Goal: Information Seeking & Learning: Learn about a topic

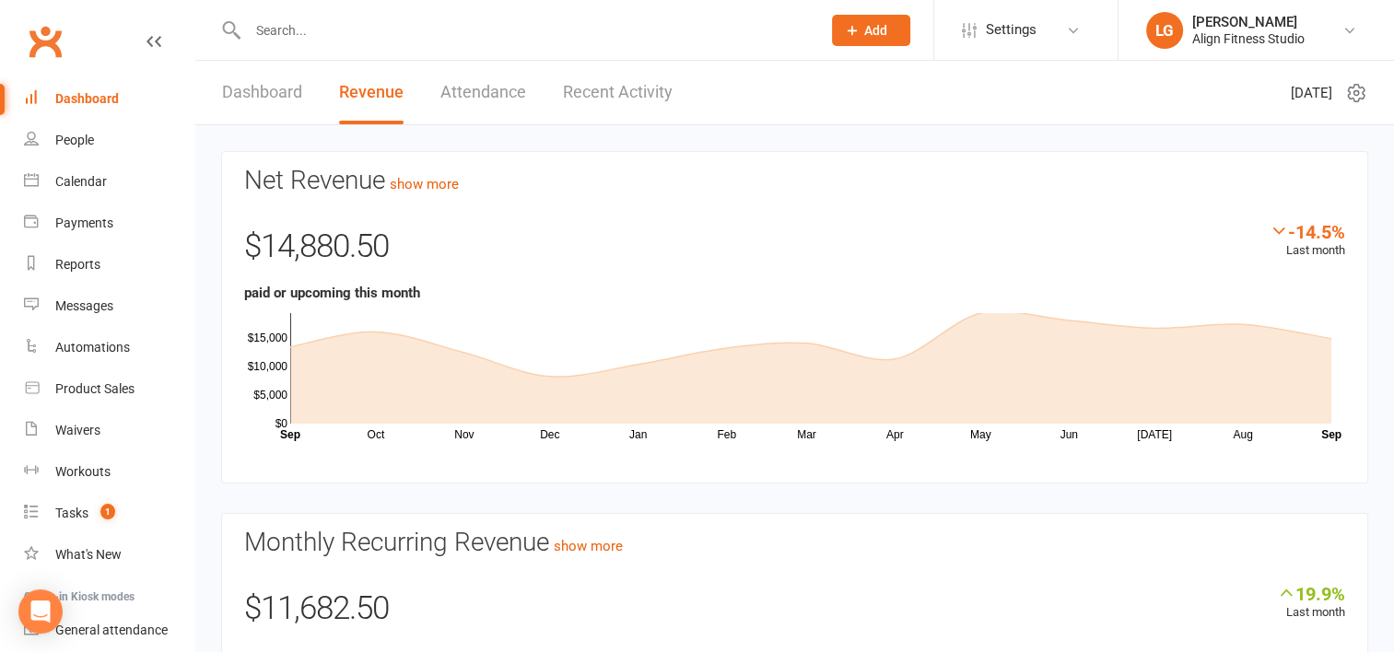
click at [305, 39] on input "text" at bounding box center [525, 31] width 566 height 26
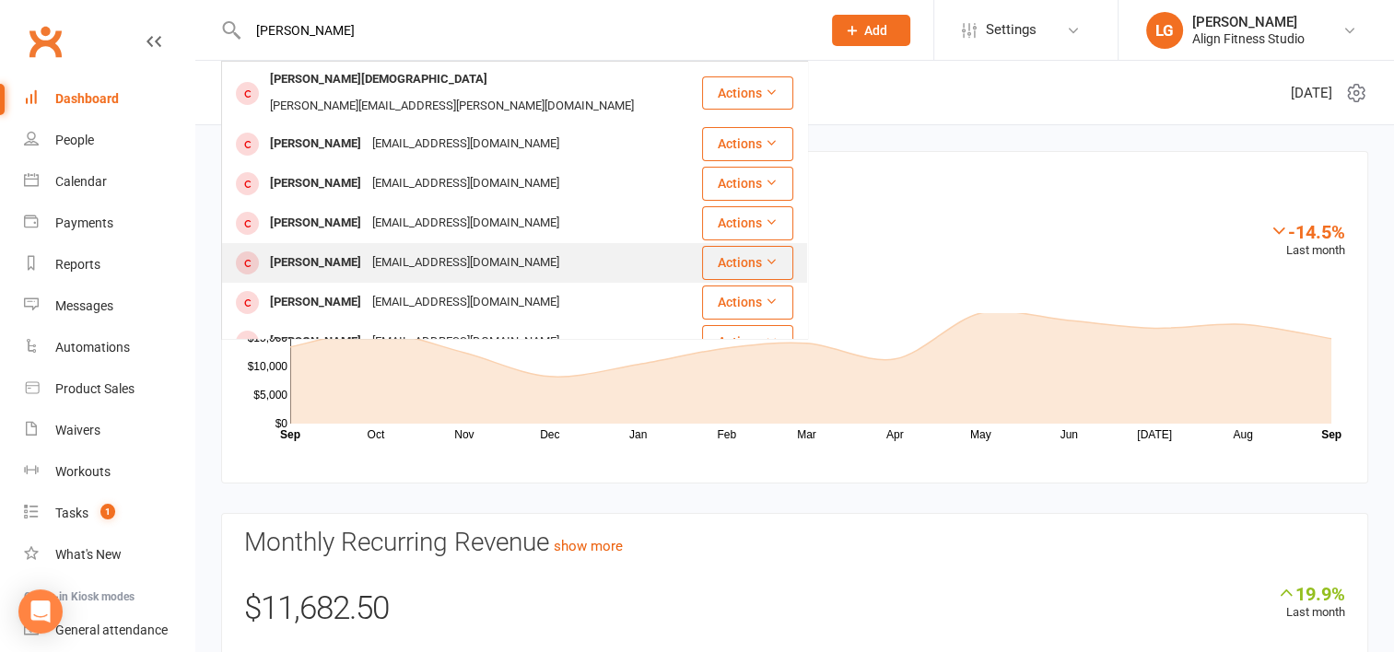
scroll to position [79, 0]
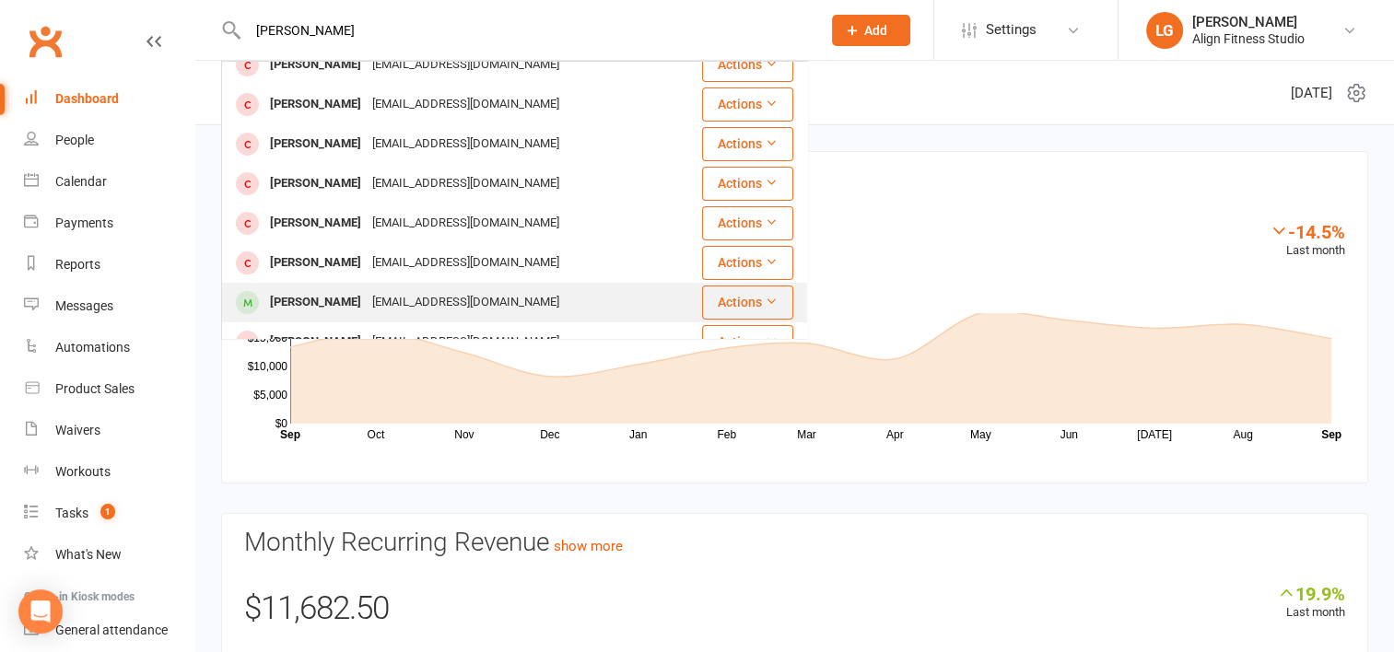
type input "[PERSON_NAME]"
click at [367, 289] on div "[EMAIL_ADDRESS][DOMAIN_NAME]" at bounding box center [466, 302] width 198 height 27
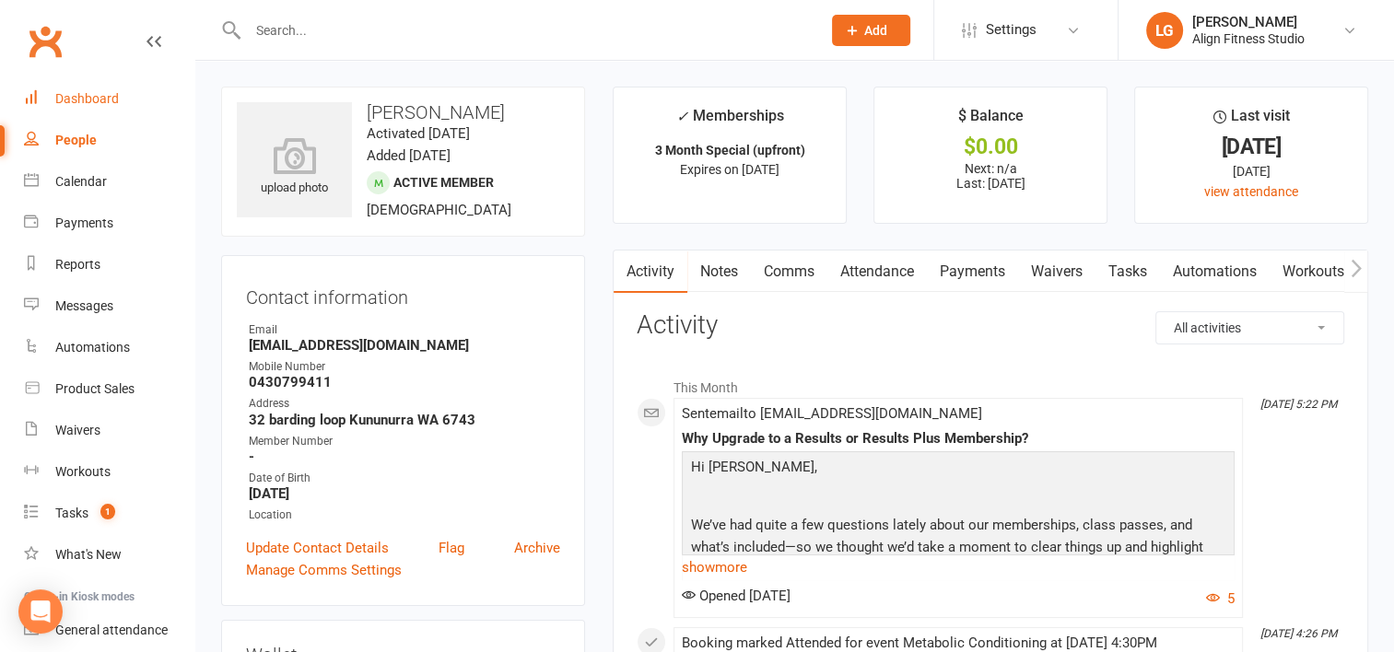
click at [109, 87] on link "Dashboard" at bounding box center [109, 98] width 170 height 41
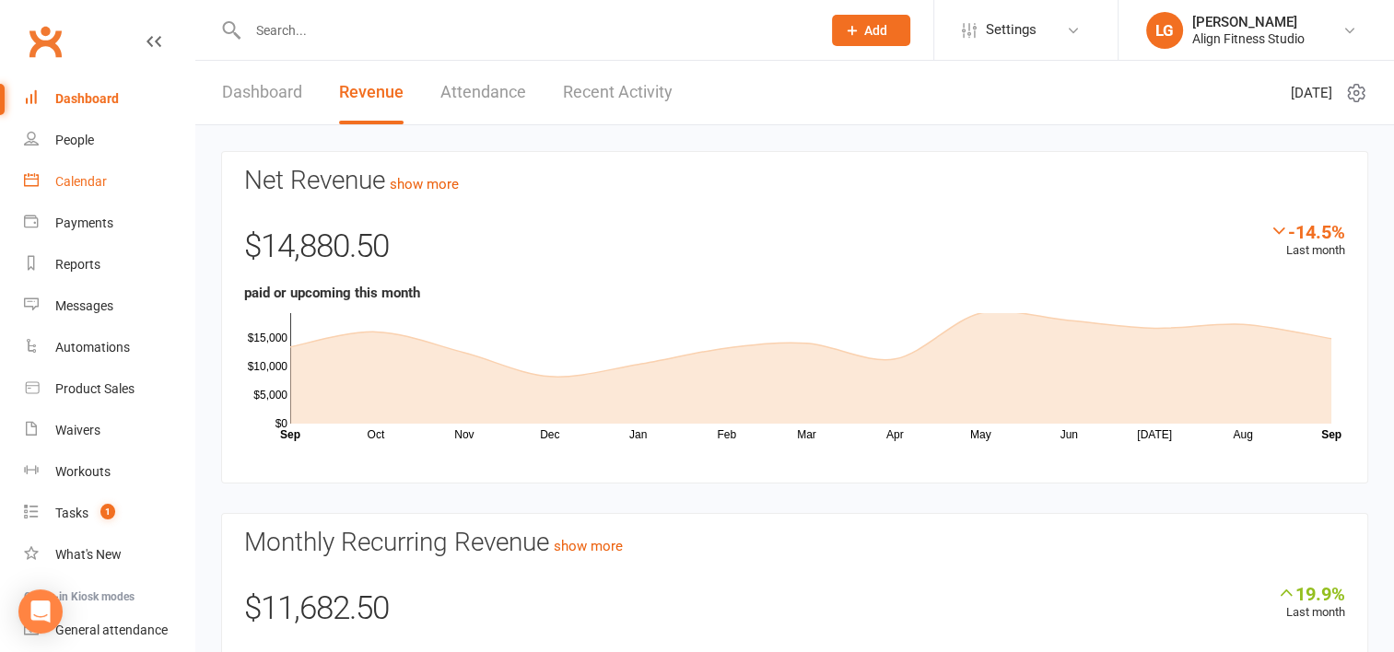
click at [93, 174] on div "Calendar" at bounding box center [81, 181] width 52 height 15
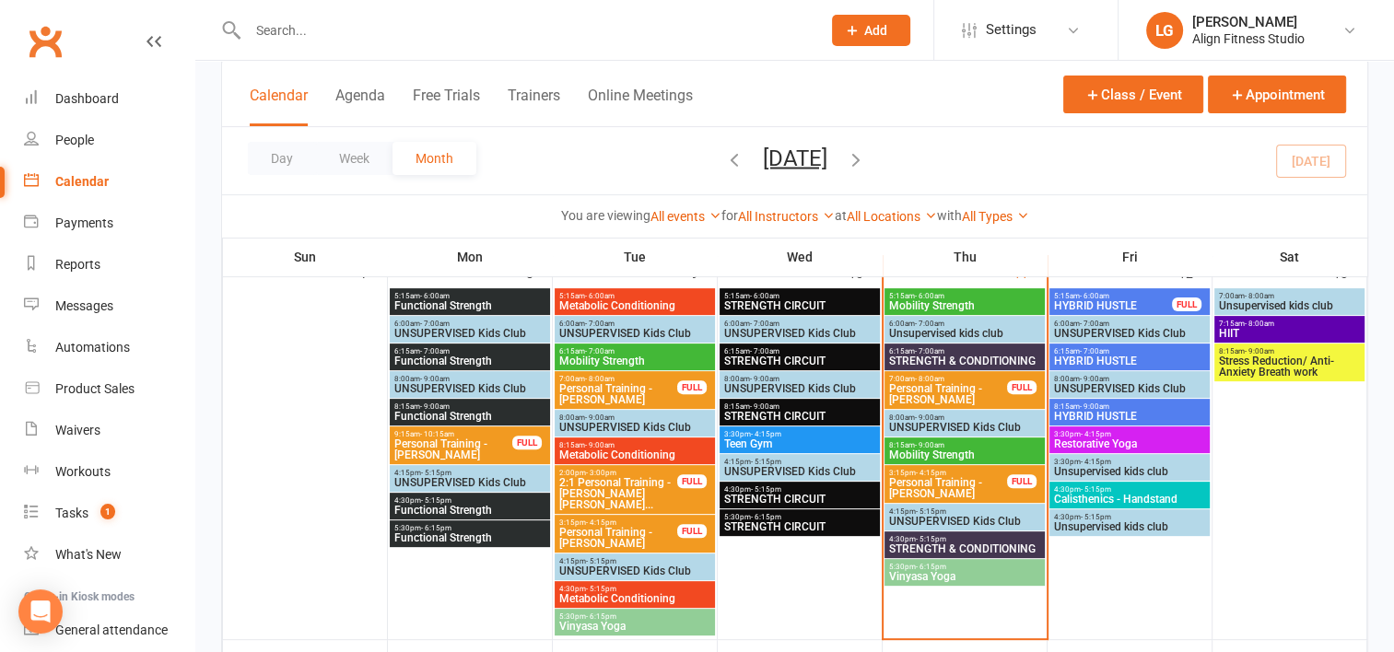
scroll to position [494, 0]
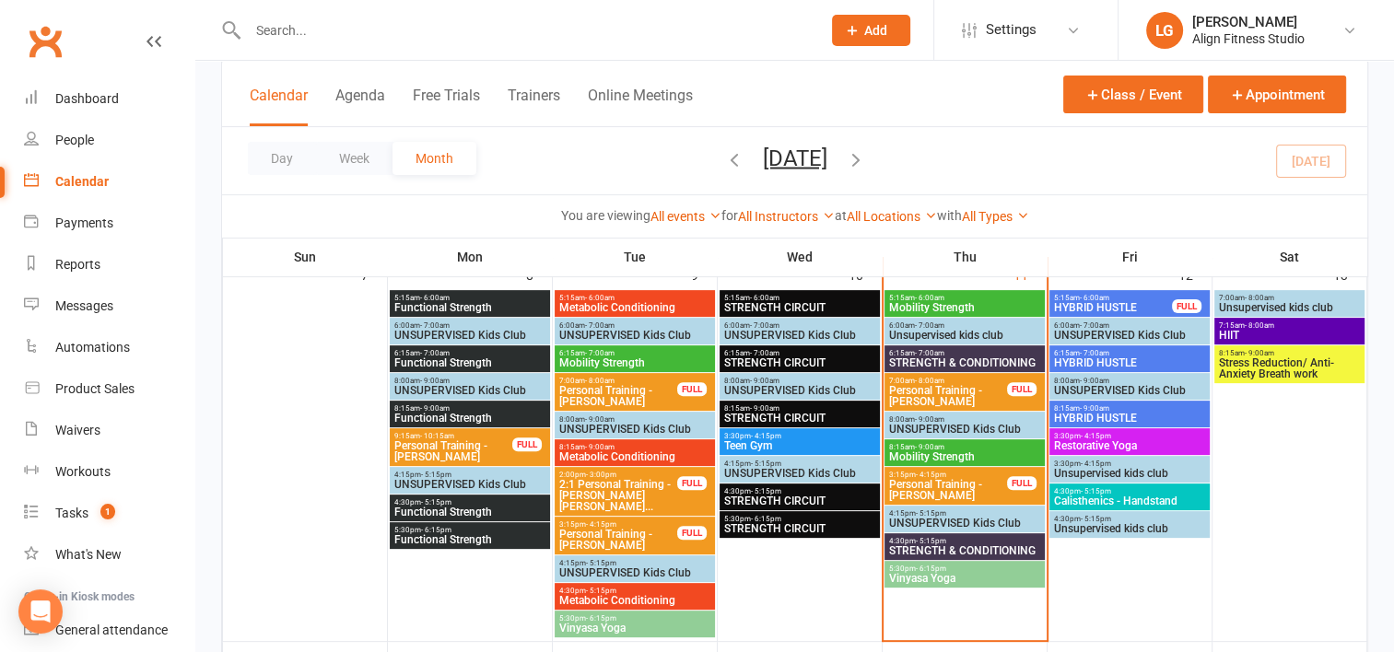
click at [1109, 298] on span "5:15am - 6:00am" at bounding box center [1113, 298] width 120 height 8
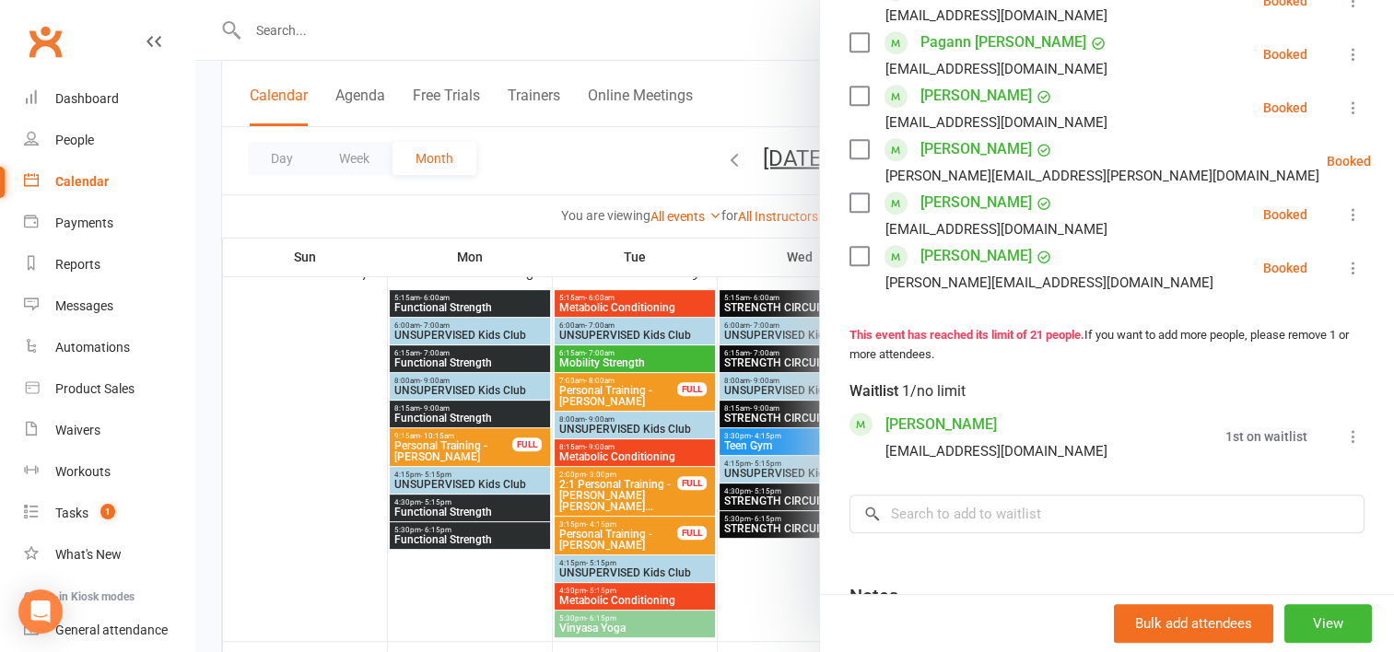
scroll to position [1223, 0]
click at [763, 122] on div at bounding box center [794, 326] width 1199 height 652
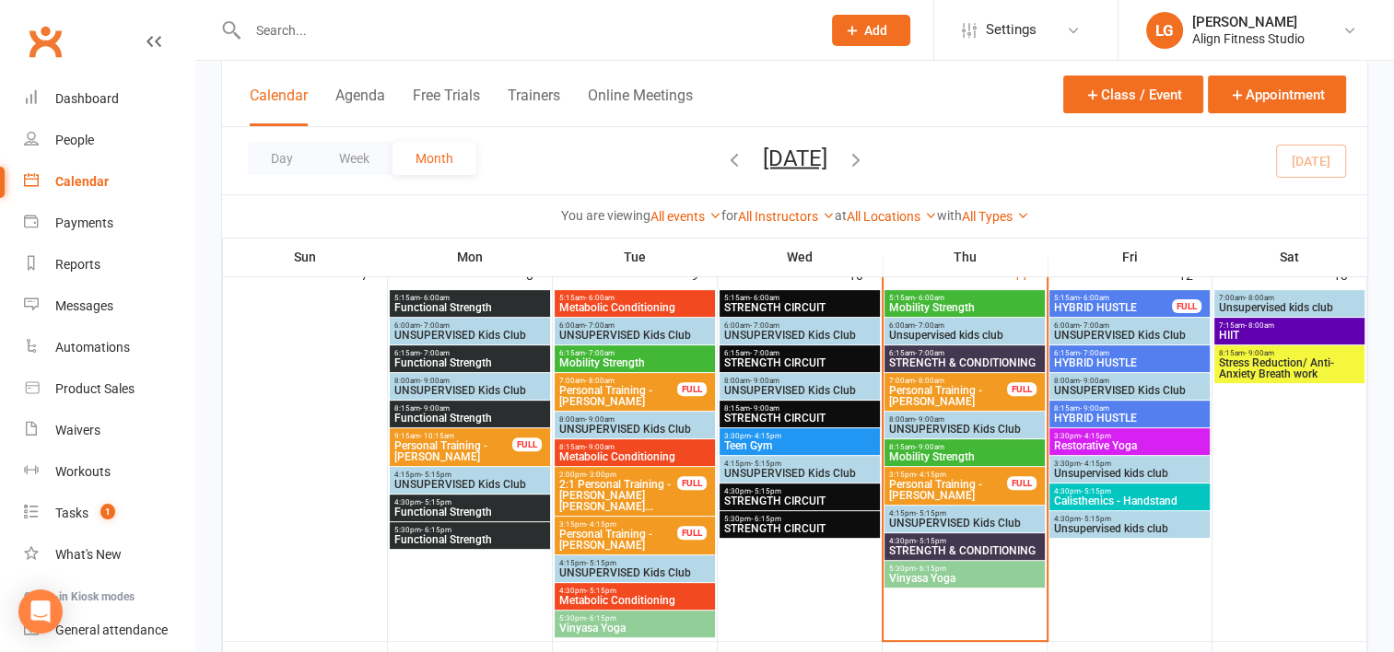
click at [1119, 357] on span "HYBRID HUSTLE" at bounding box center [1129, 362] width 153 height 11
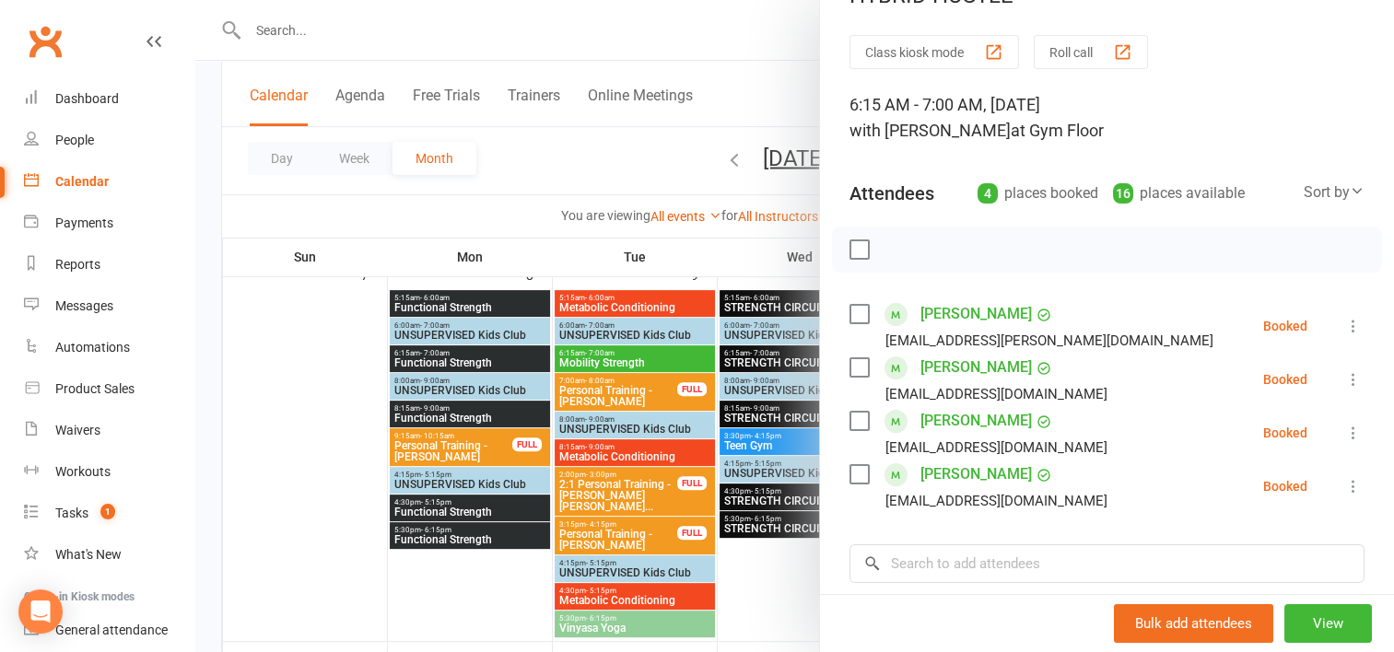
scroll to position [44, 0]
click at [762, 111] on div at bounding box center [794, 326] width 1199 height 652
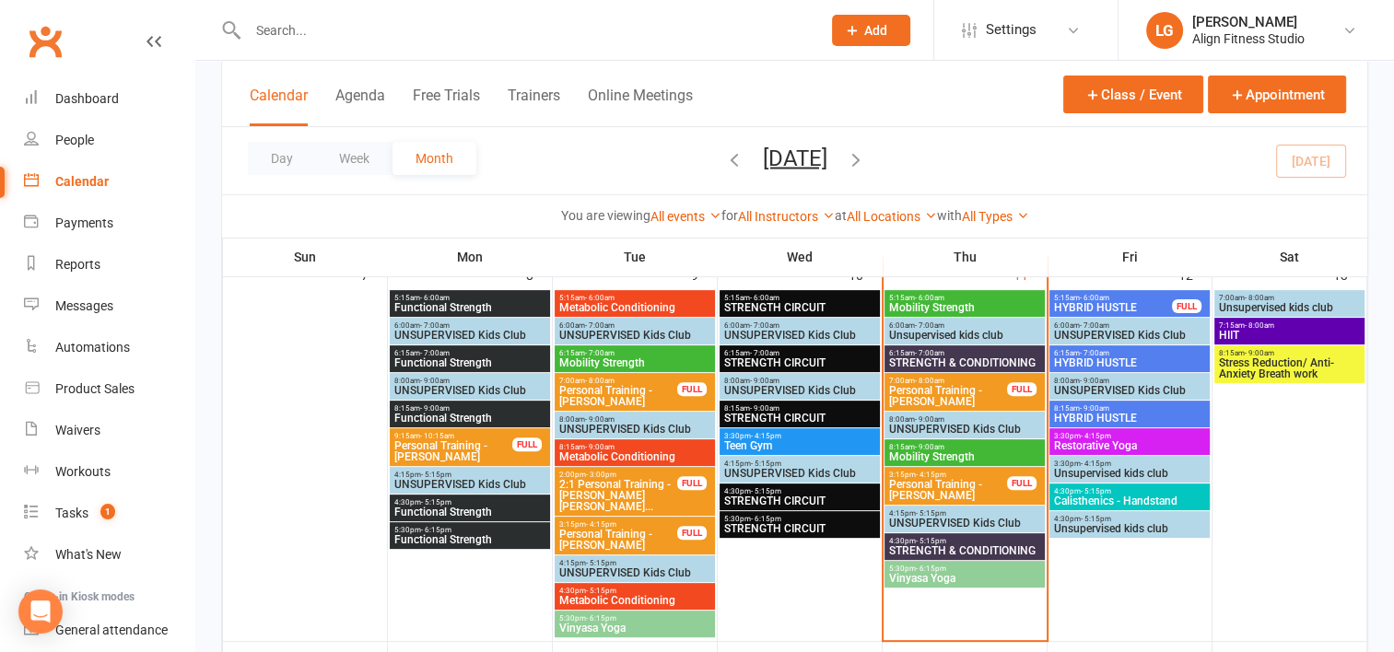
click at [1088, 413] on span "HYBRID HUSTLE" at bounding box center [1129, 418] width 153 height 11
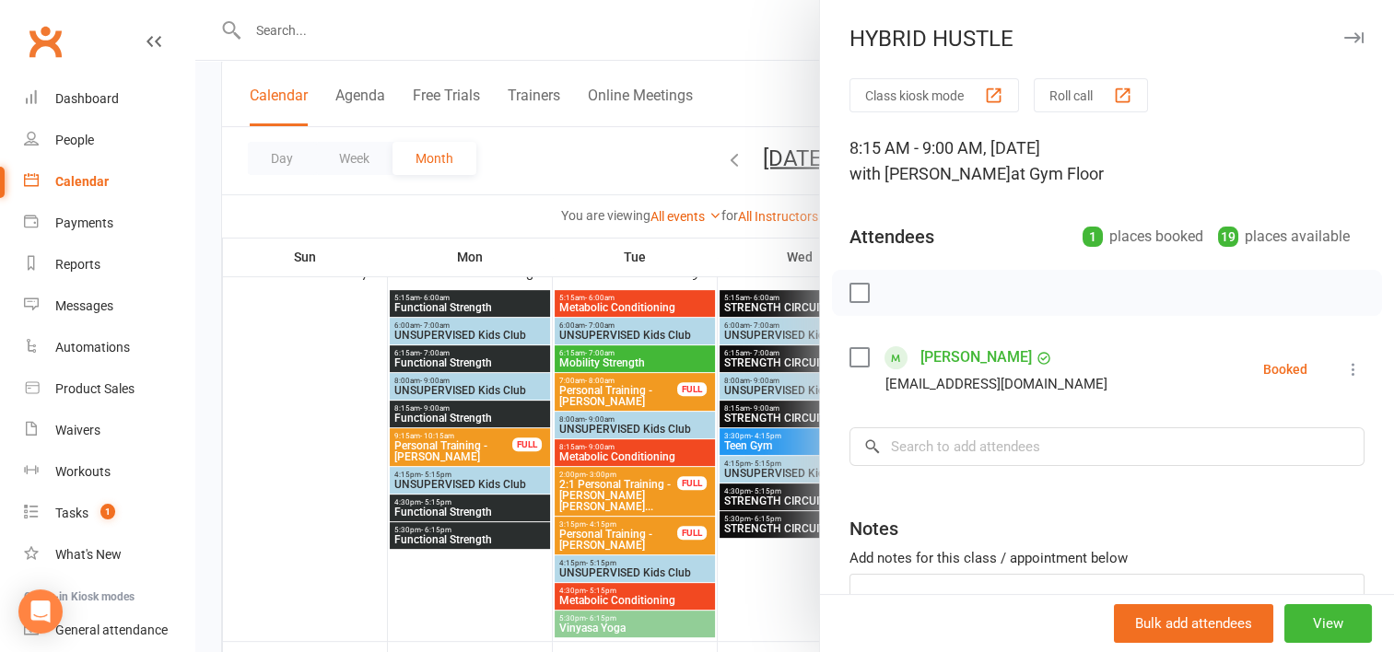
click at [732, 112] on div at bounding box center [794, 326] width 1199 height 652
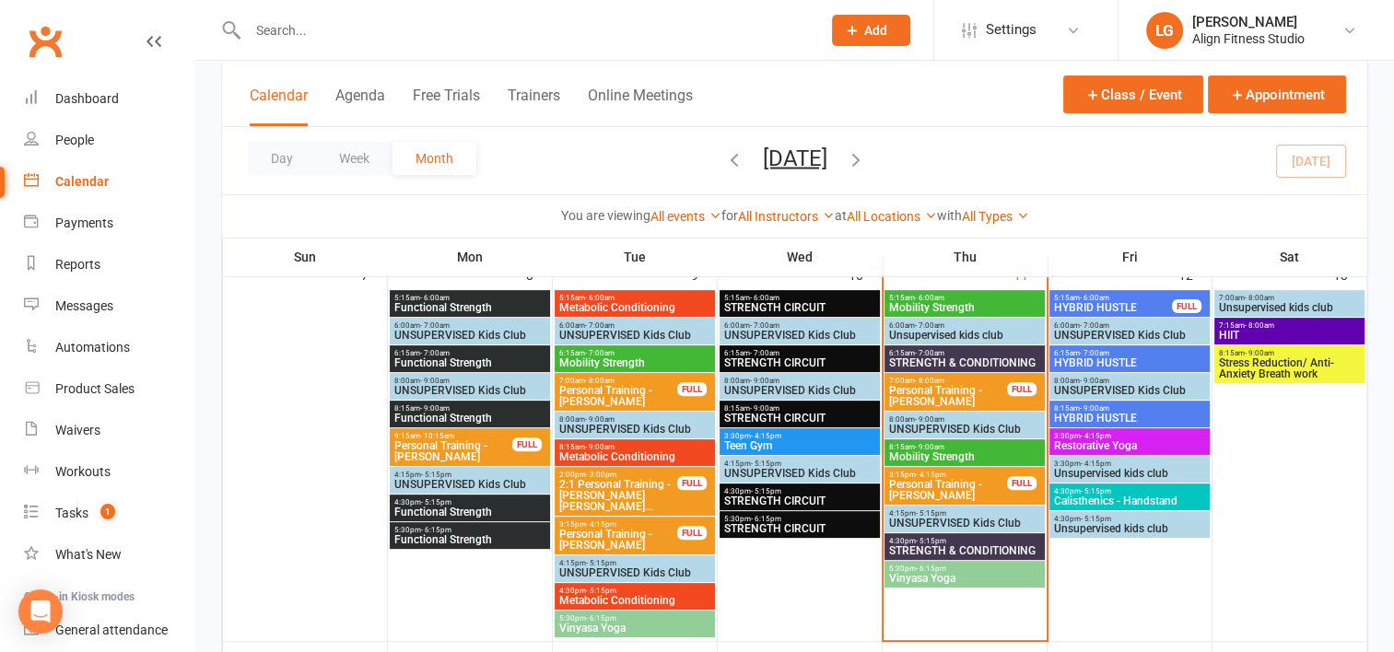
click at [1255, 358] on span "Stress Reduction/ Anti-Anxiety Breath work" at bounding box center [1290, 368] width 144 height 22
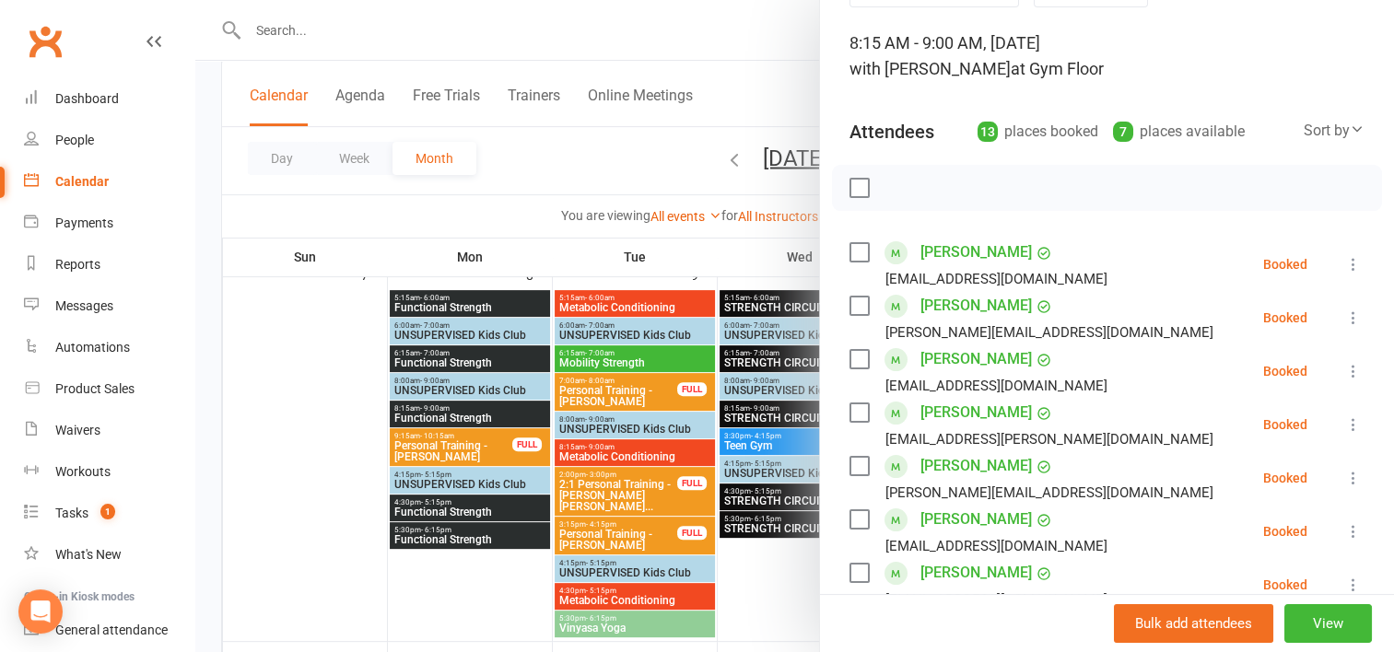
scroll to position [102, 0]
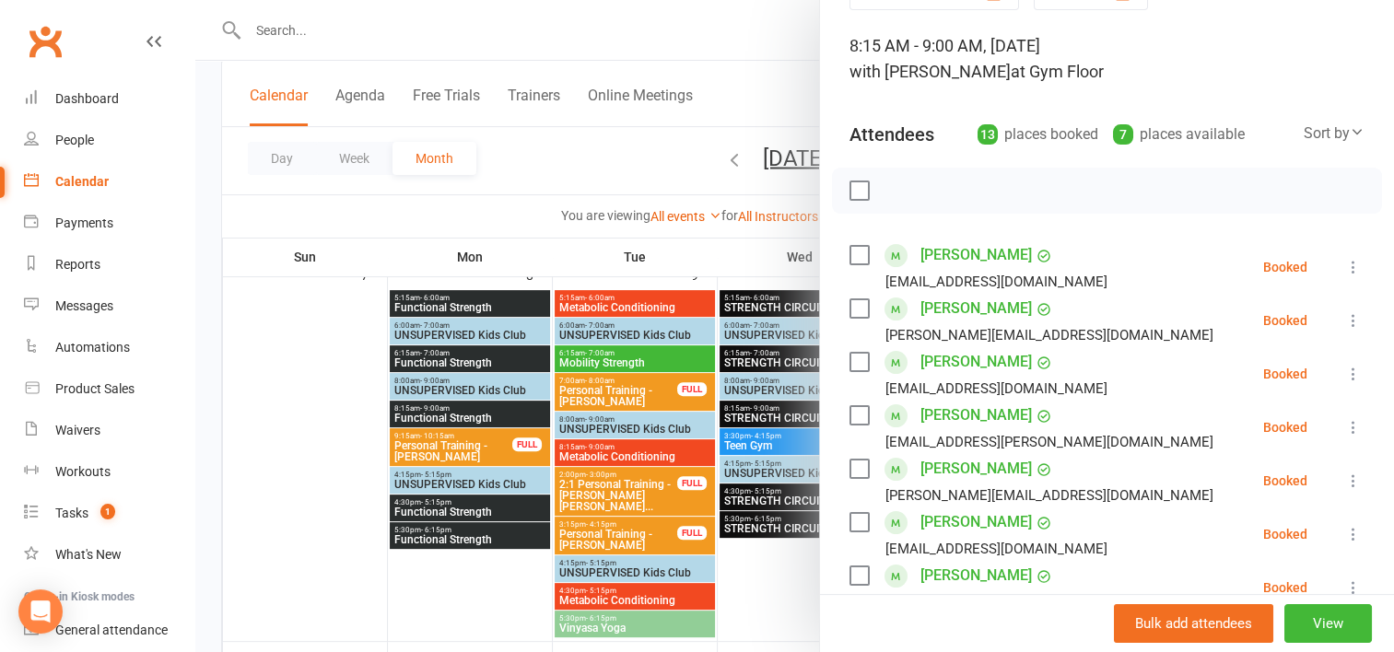
click at [676, 175] on div at bounding box center [794, 326] width 1199 height 652
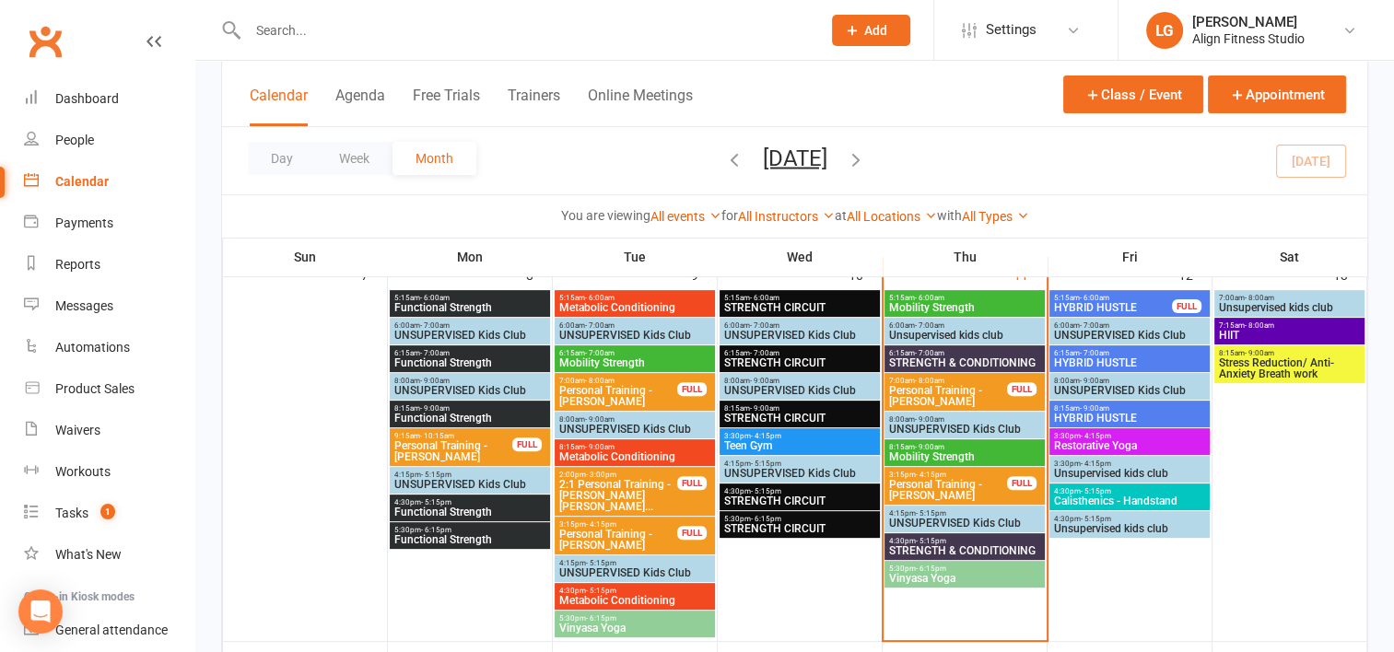
click at [1251, 334] on span "HIIT" at bounding box center [1290, 335] width 144 height 11
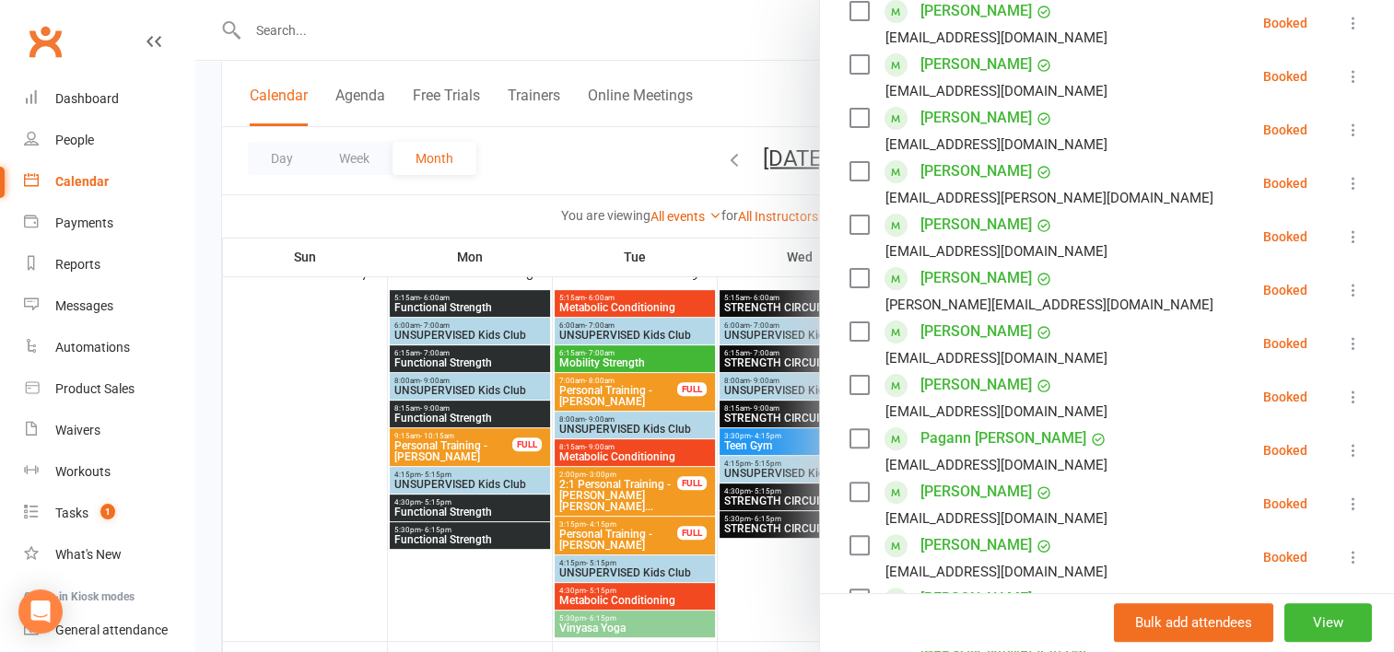
scroll to position [455, 0]
click at [641, 189] on div at bounding box center [794, 326] width 1199 height 652
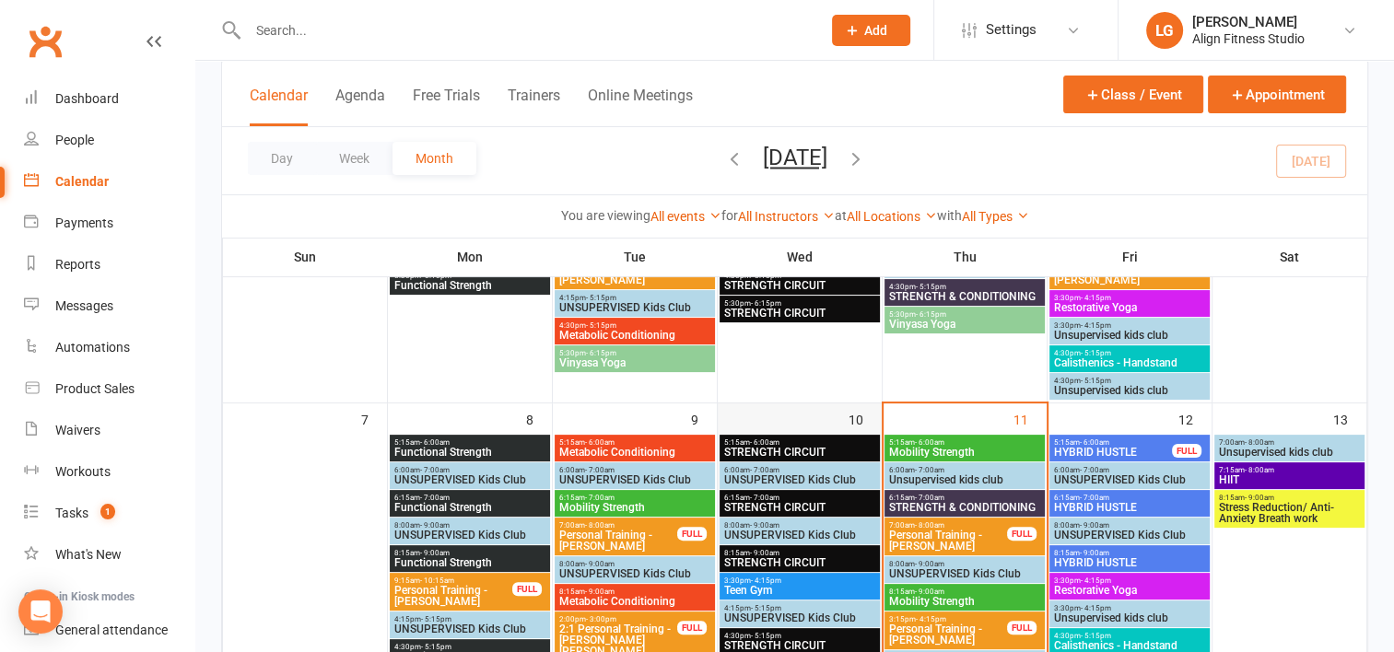
scroll to position [382, 0]
